Goal: Communication & Community: Answer question/provide support

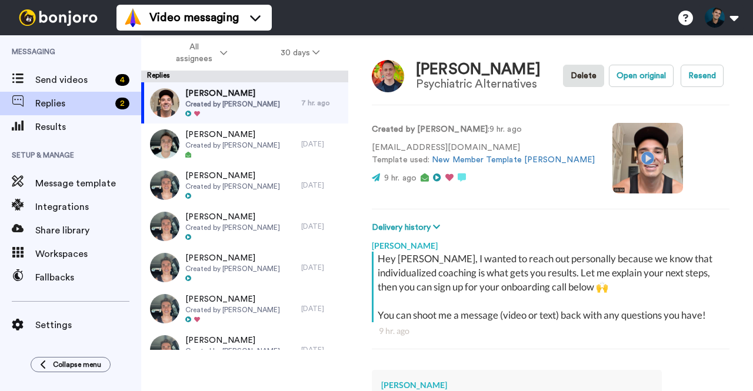
scroll to position [222, 0]
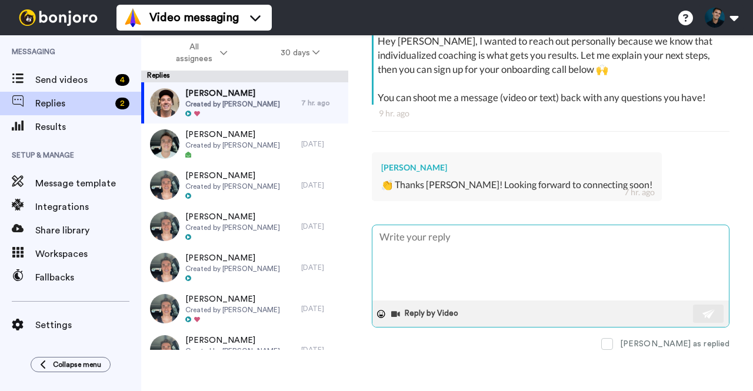
click at [483, 252] on textarea at bounding box center [550, 262] width 357 height 75
type textarea "I"
type textarea "x"
type textarea "Is"
type textarea "x"
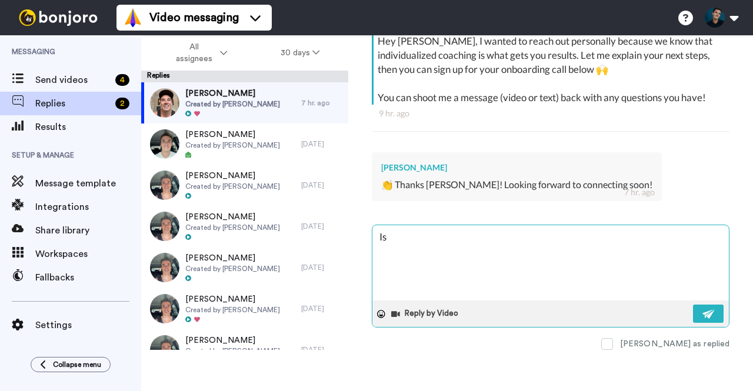
type textarea "Is"
type textarea "x"
type textarea "Is t"
type textarea "x"
type textarea "Is th"
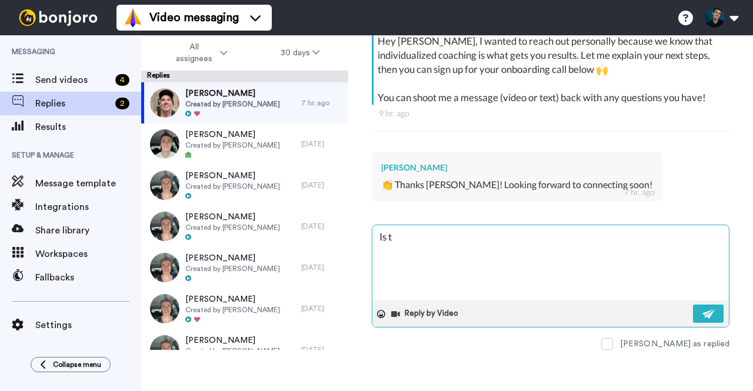
type textarea "x"
type textarea "Is the"
type textarea "x"
type textarea "Is ther"
type textarea "x"
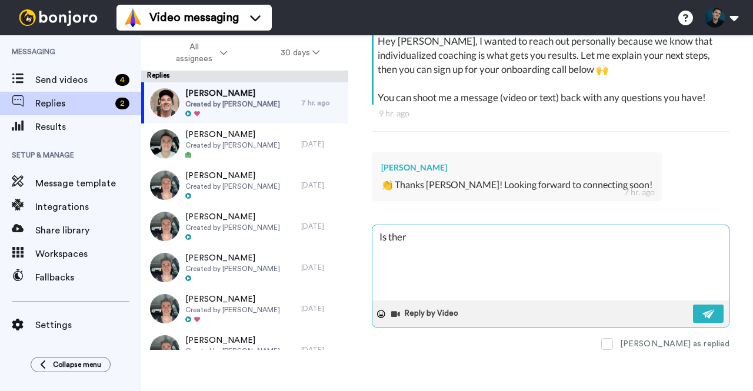
type textarea "Is there"
type textarea "x"
type textarea "Is there"
type textarea "x"
type textarea "Is there a"
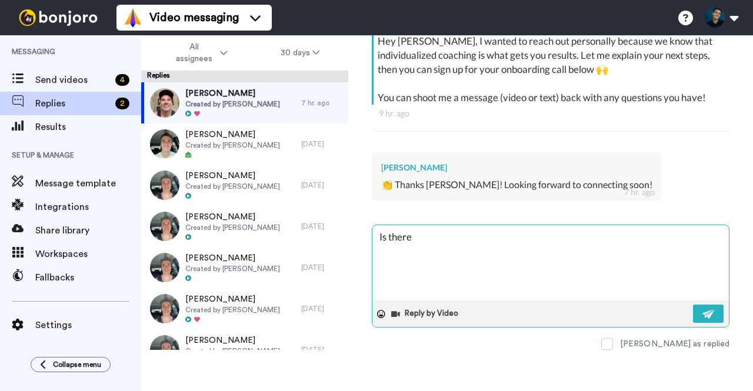
type textarea "x"
type textarea "Is there an"
type textarea "x"
type textarea "Is there any"
type textarea "x"
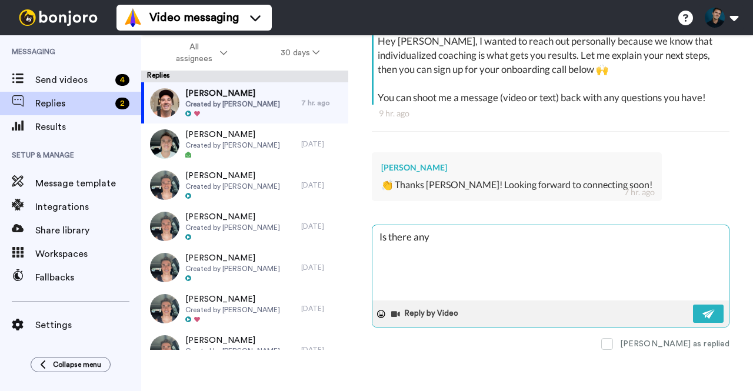
type textarea "Is there anyt"
type textarea "x"
type textarea "Is there anyth"
type textarea "x"
type textarea "Is there anythi"
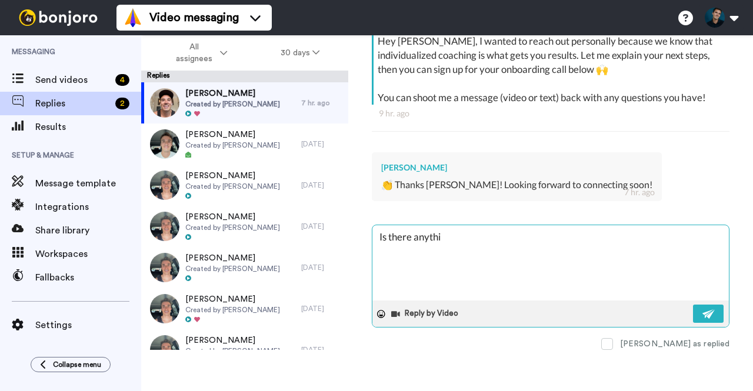
type textarea "x"
type textarea "Is there anythin"
type textarea "x"
type textarea "Is there anything"
type textarea "x"
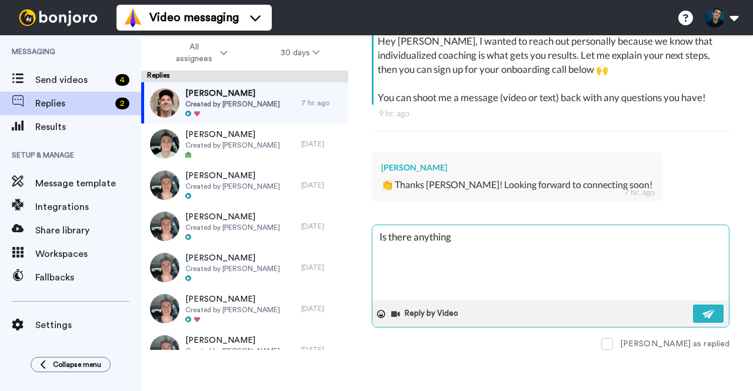
type textarea "Is there anything"
type textarea "x"
type textarea "Is there anything e"
type textarea "x"
type textarea "Is there anything el"
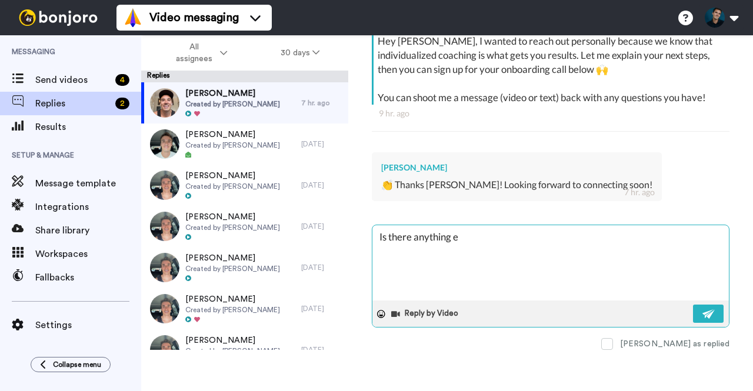
type textarea "x"
type textarea "Is there anything els"
type textarea "x"
type textarea "Is there anything else"
type textarea "x"
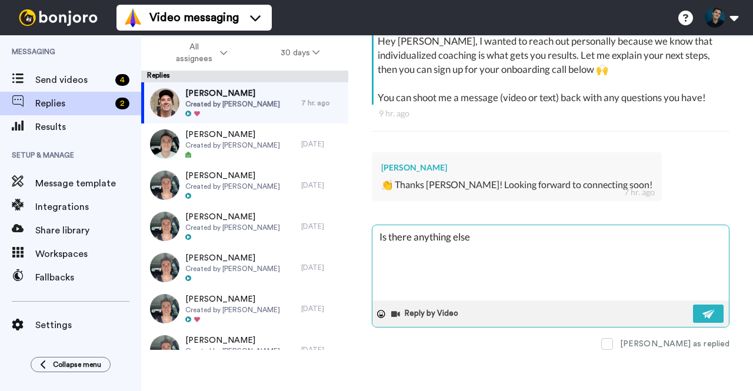
type textarea "Is there anything else"
type textarea "x"
type textarea "Is there anything else I"
type textarea "x"
type textarea "Is there anything else I"
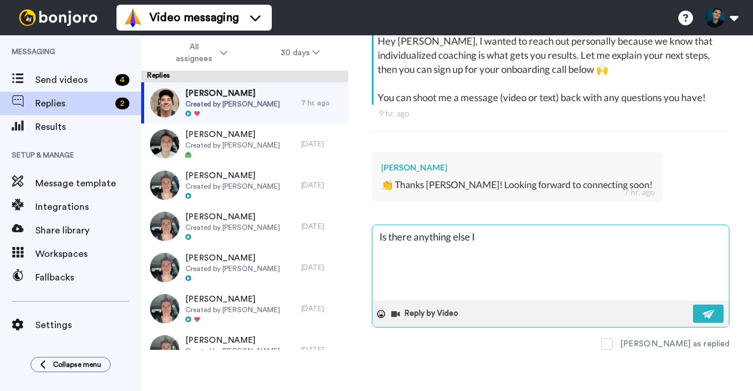
type textarea "x"
type textarea "Is there anything else I c"
type textarea "x"
type textarea "Is there anything else I ca"
type textarea "x"
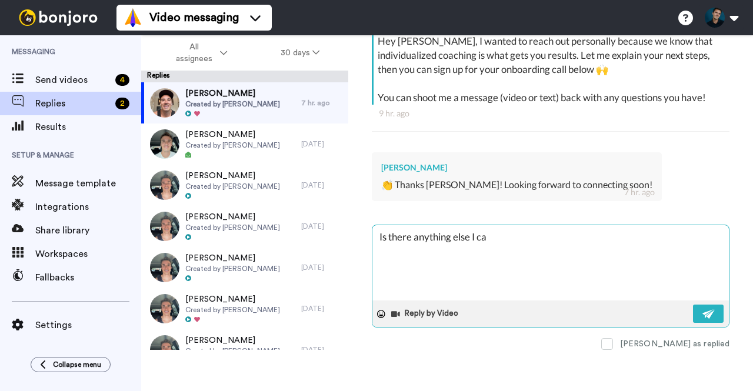
type textarea "Is there anything else I can"
type textarea "x"
type textarea "Is there anything else I can"
type textarea "x"
type textarea "Is there anything else I can d"
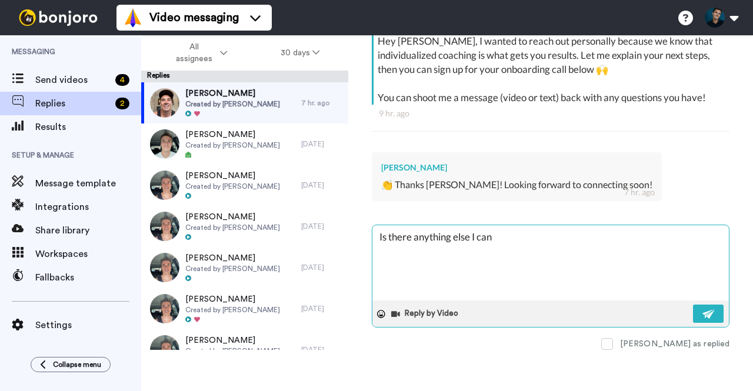
type textarea "x"
type textarea "Is there anything else I can do"
type textarea "x"
type textarea "Is there anything else I can do"
type textarea "x"
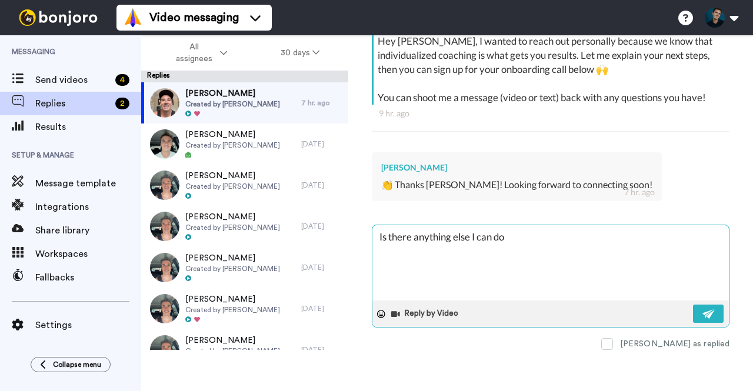
type textarea "Is there anything else I can do f"
type textarea "x"
type textarea "Is there anything else I can do fo"
type textarea "x"
type textarea "Is there anything else I can do for"
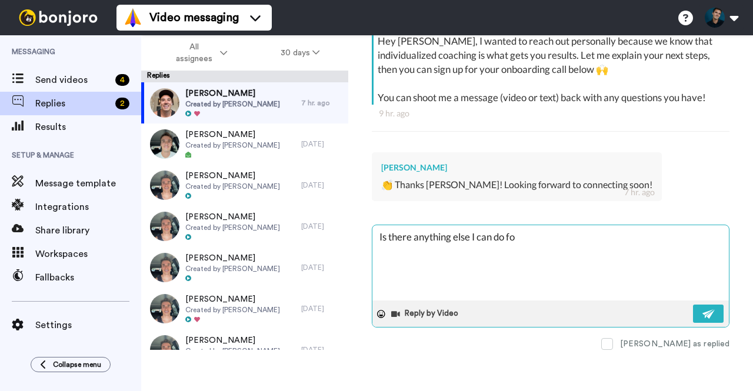
type textarea "x"
type textarea "Is there anything else I can do for"
type textarea "x"
type textarea "Is there anything else I can do for y"
type textarea "x"
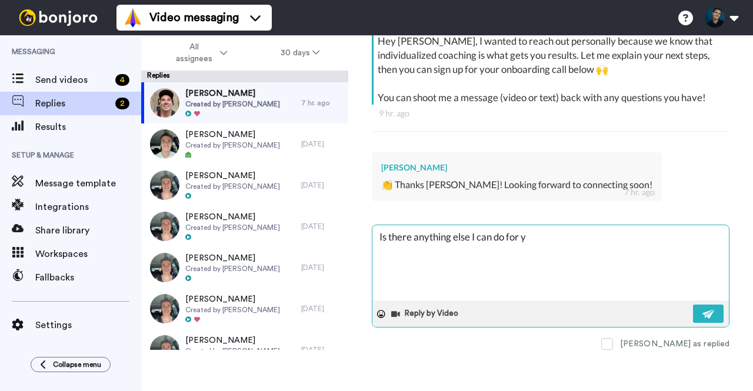
type textarea "Is there anything else I can do for yo"
type textarea "x"
type textarea "Is there anything else I can do for you"
type textarea "x"
type textarea "Is there anything else I can do for you"
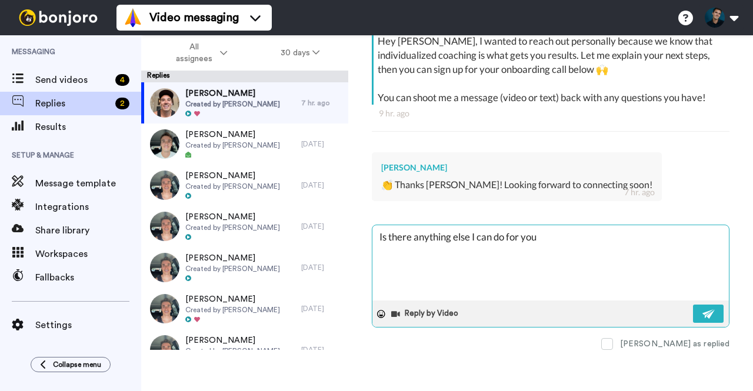
type textarea "x"
type textarea "Is there anything else I can do for you i"
type textarea "x"
type textarea "Is there anything else I can do for you in"
type textarea "x"
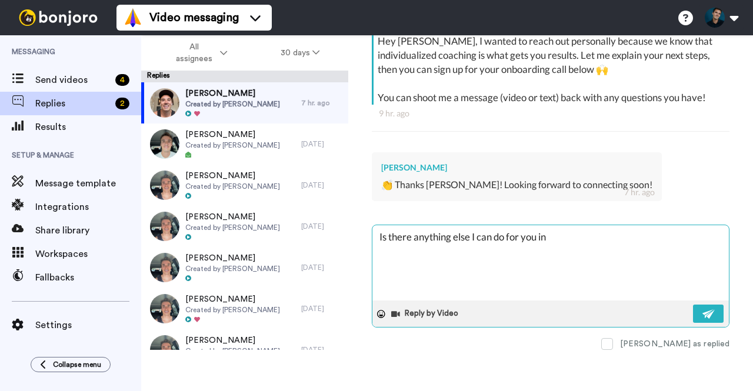
type textarea "Is there anything else I can do for you in"
type textarea "x"
type textarea "Is there anything else I can do for you in t"
type textarea "x"
type textarea "Is there anything else I can do for you in th"
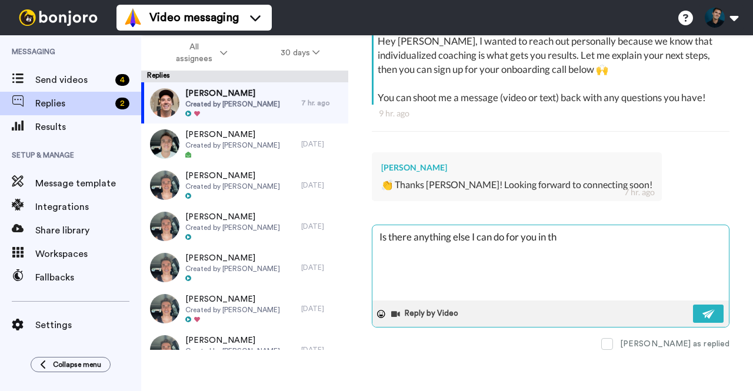
type textarea "x"
type textarea "Is there anything else I can do for you in the"
type textarea "x"
type textarea "Is there anything else I can do for you in the"
type textarea "x"
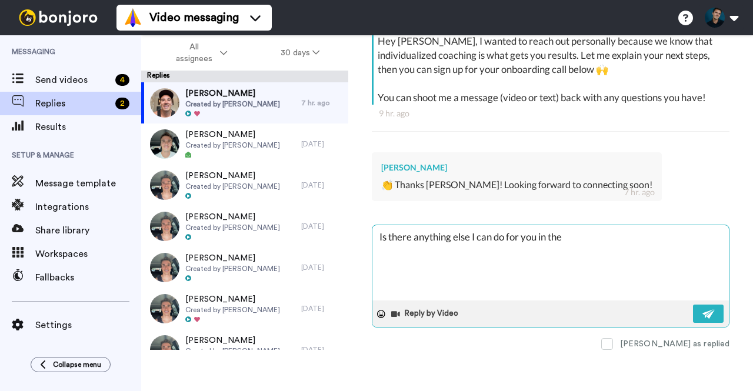
type textarea "Is there anything else I can do for you in the m"
type textarea "x"
type textarea "Is there anything else I can do for you in the me"
type textarea "x"
type textarea "Is there anything else I can do for you in the mea"
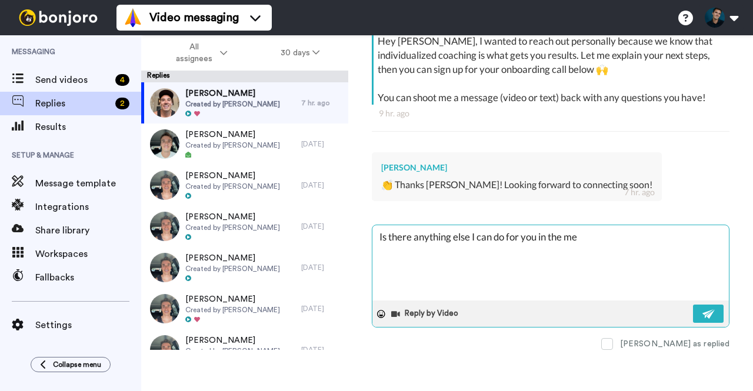
type textarea "x"
type textarea "Is there anything else I can do for you in the mean"
type textarea "x"
type textarea "Is there anything else I can do for you in the meant"
type textarea "x"
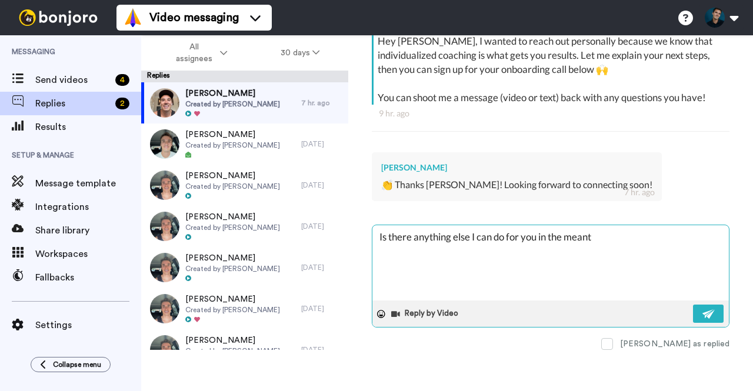
type textarea "Is there anything else I can do for you in the meanti"
type textarea "x"
type textarea "Is there anything else I can do for you in the meantie"
type textarea "x"
type textarea "Is there anything else I can do for you in the meanti"
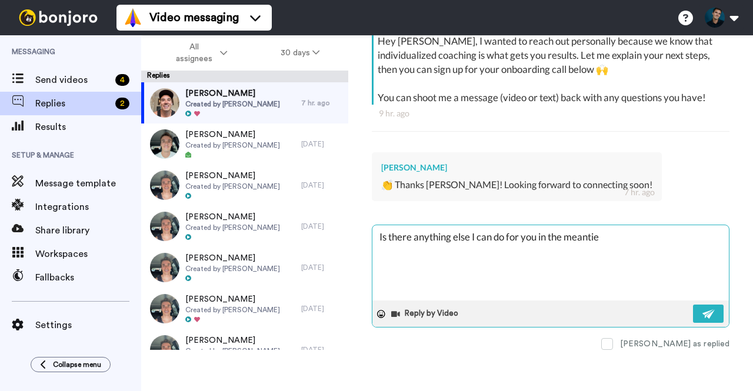
type textarea "x"
type textarea "Is there anything else I can do for you in the meantim"
type textarea "x"
type textarea "Is there anything else I can do for you in the meantime"
type textarea "x"
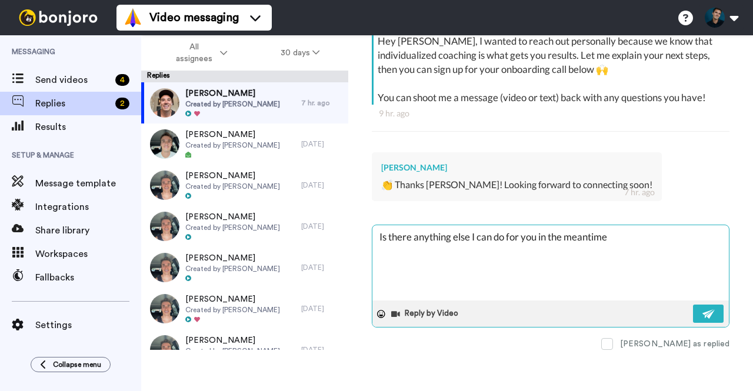
type textarea "Is there anything else I can do for you in the meantime?"
type textarea "x"
type textarea "Is there anything else I can do for you in the meantime?"
type textarea "x"
type textarea "Is there anything else I can do for you in the meantime?"
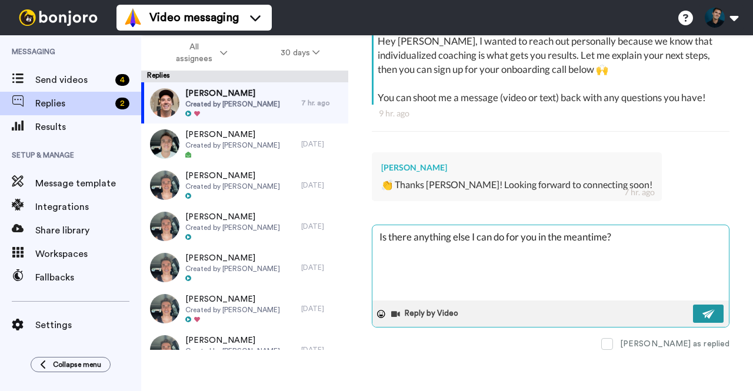
click at [703, 311] on img at bounding box center [709, 314] width 13 height 9
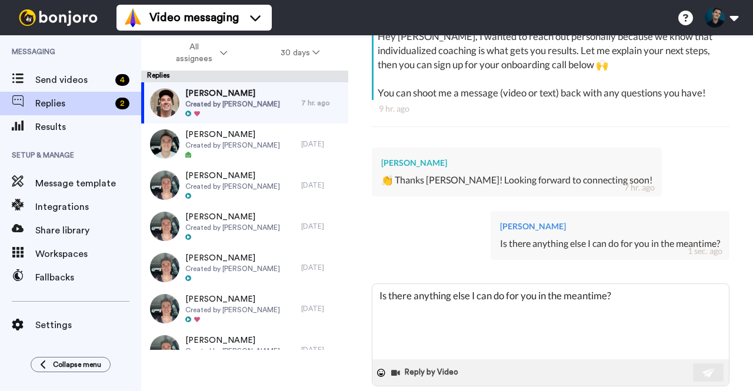
type textarea "x"
